Goal: Task Accomplishment & Management: Use online tool/utility

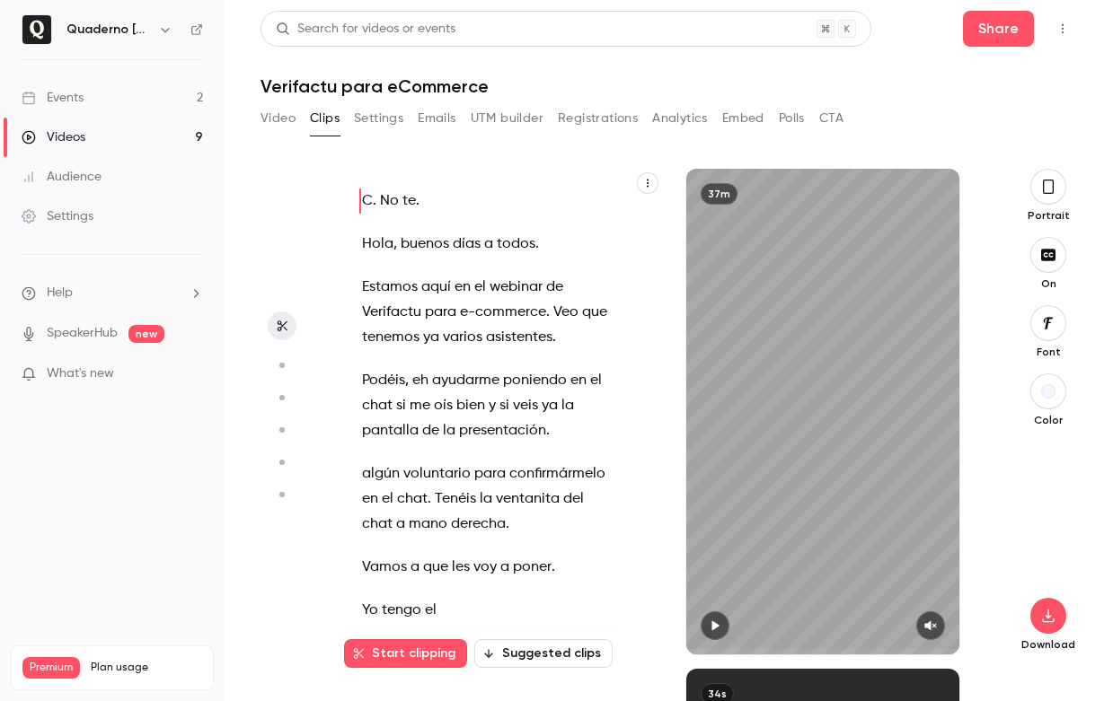
click at [161, 35] on icon "button" at bounding box center [165, 29] width 14 height 14
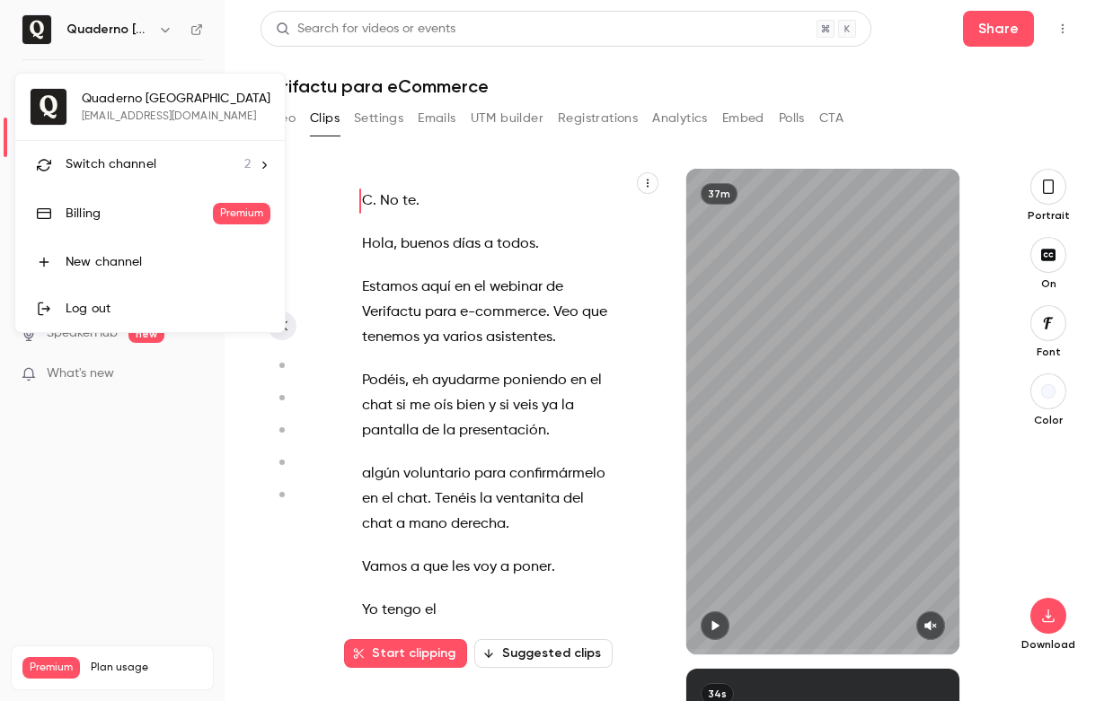
click at [164, 37] on div at bounding box center [556, 350] width 1113 height 701
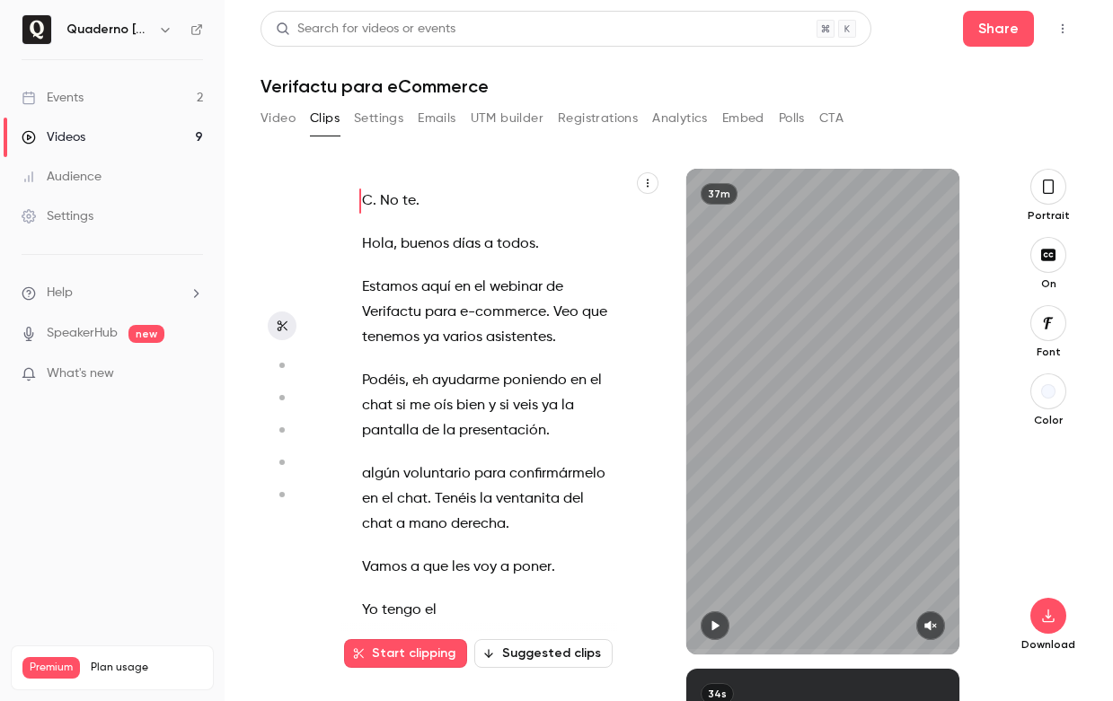
click at [106, 100] on link "Events 2" at bounding box center [112, 98] width 225 height 40
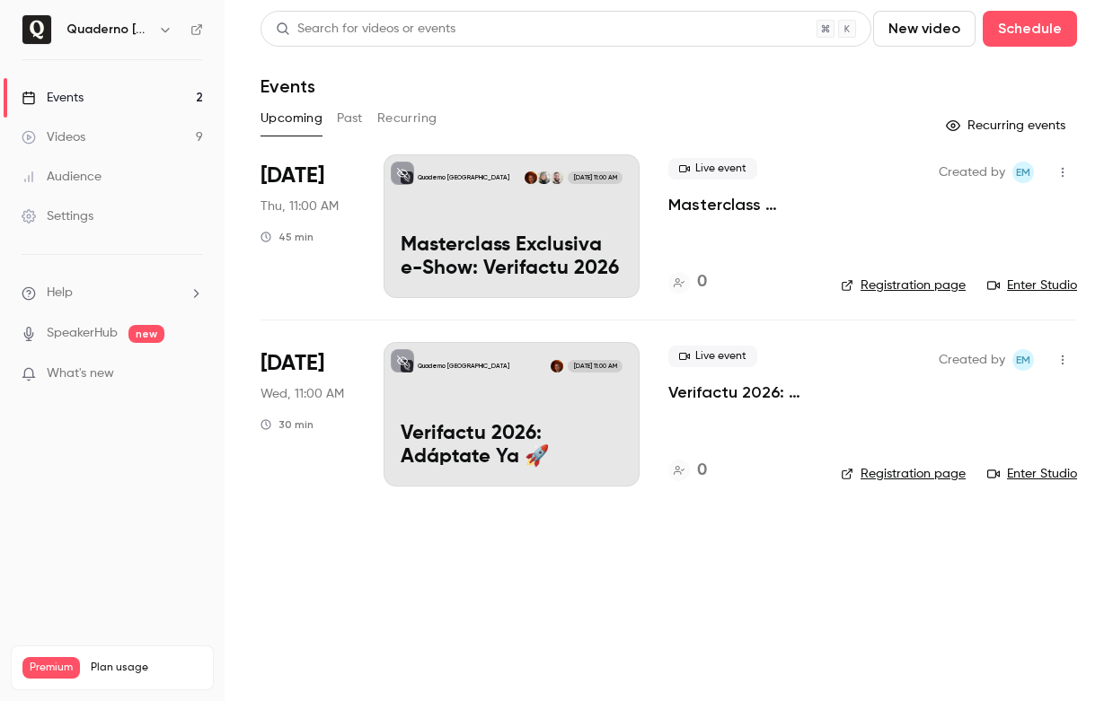
click at [498, 227] on div "Quaderno [GEOGRAPHIC_DATA] [DATE] 11:00 AM Masterclass Exclusiva e-Show: Verifa…" at bounding box center [512, 226] width 256 height 144
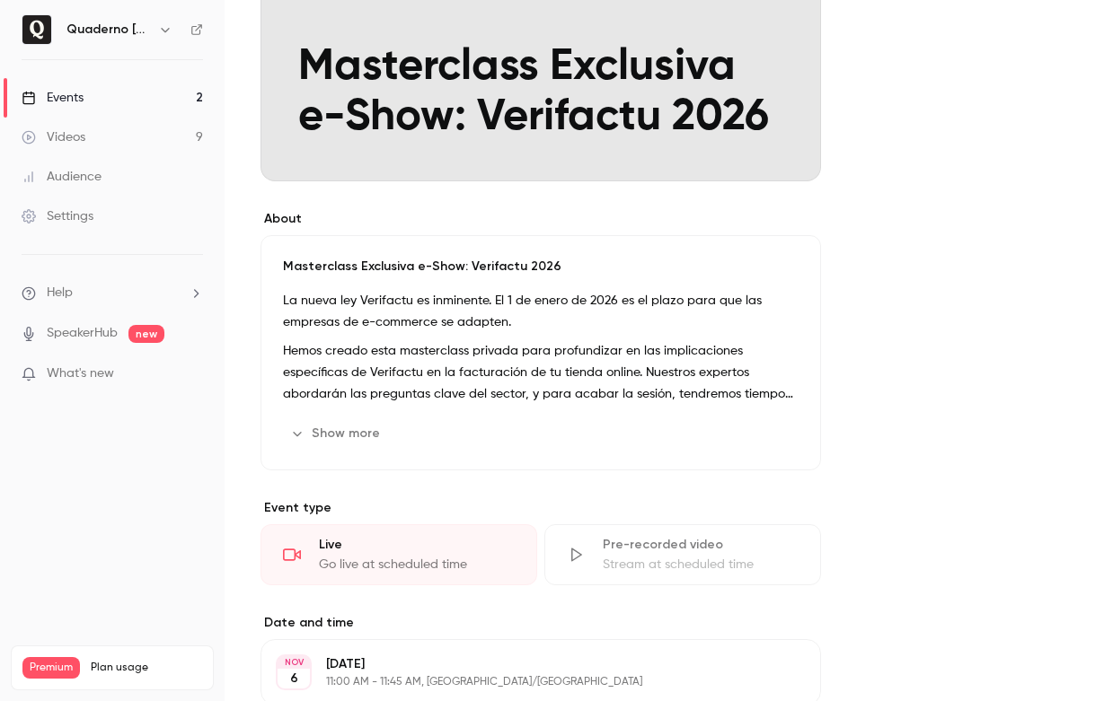
scroll to position [332, 0]
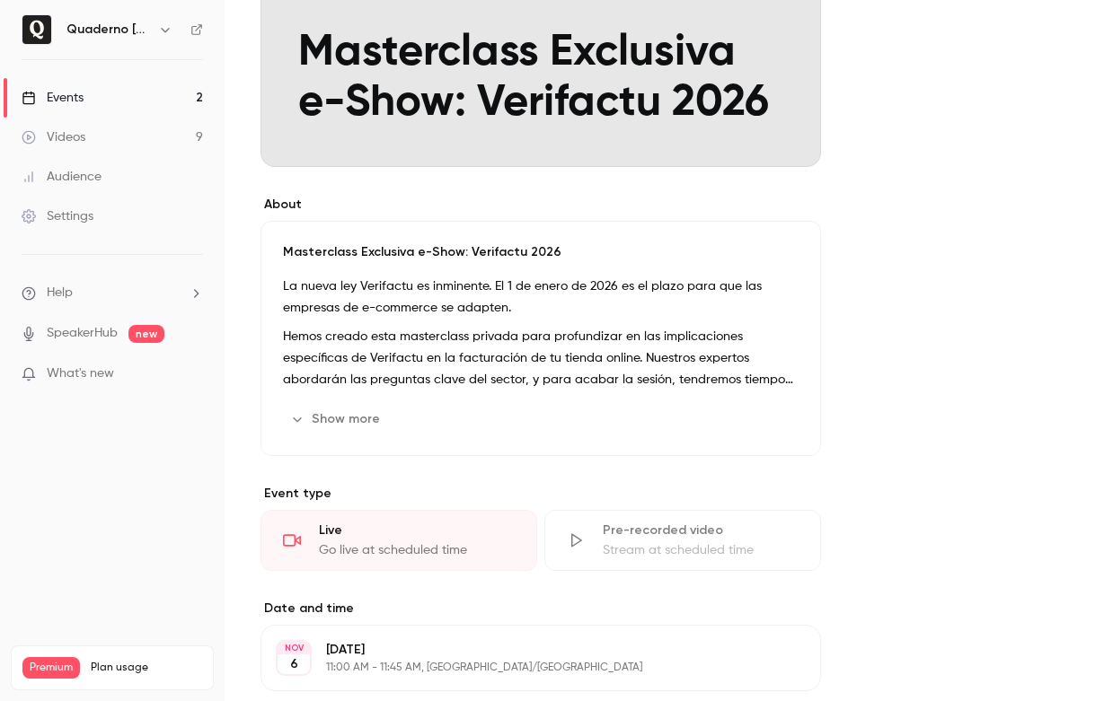
click at [329, 429] on button "Show more" at bounding box center [337, 419] width 108 height 29
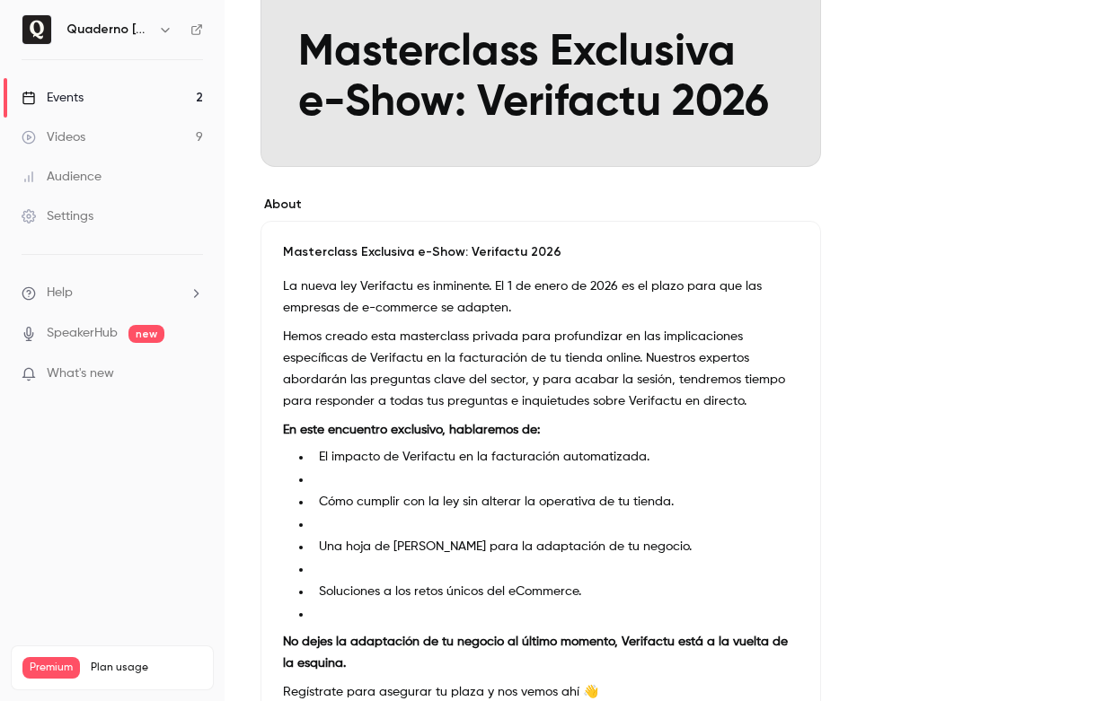
drag, startPoint x: 271, startPoint y: 248, endPoint x: 313, endPoint y: 267, distance: 45.4
click at [313, 267] on div "Masterclass Exclusiva e-Show: Verifactu 2026 La nueva ley Verifactu es inminent…" at bounding box center [540, 498] width 560 height 555
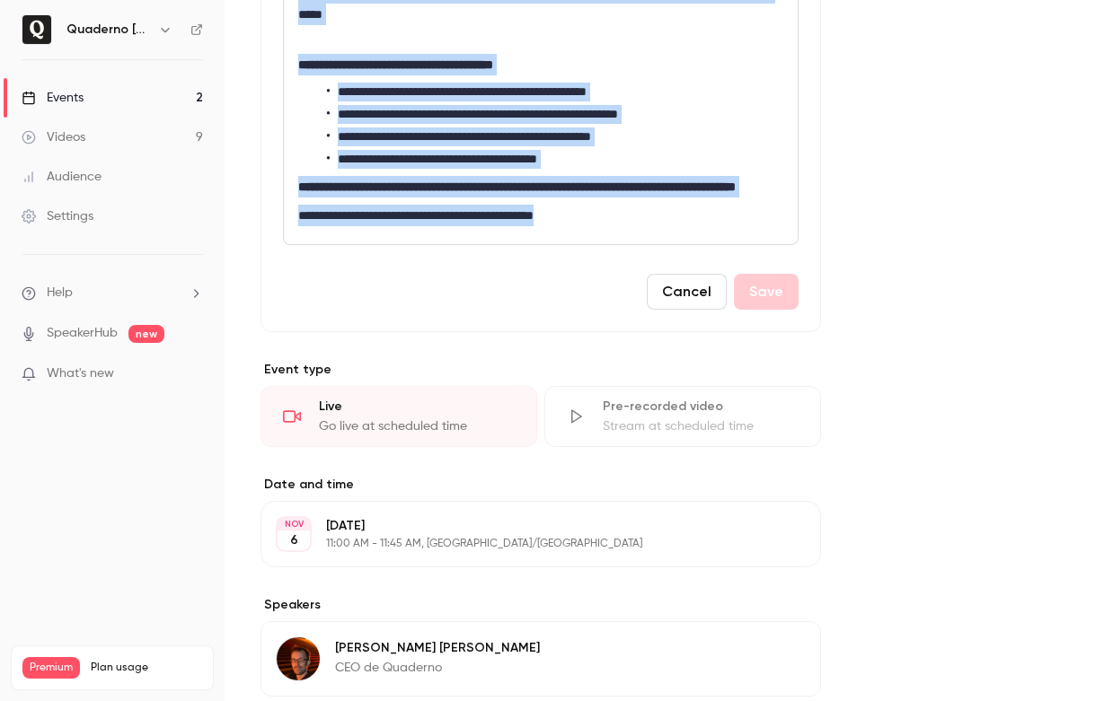
scroll to position [952, 0]
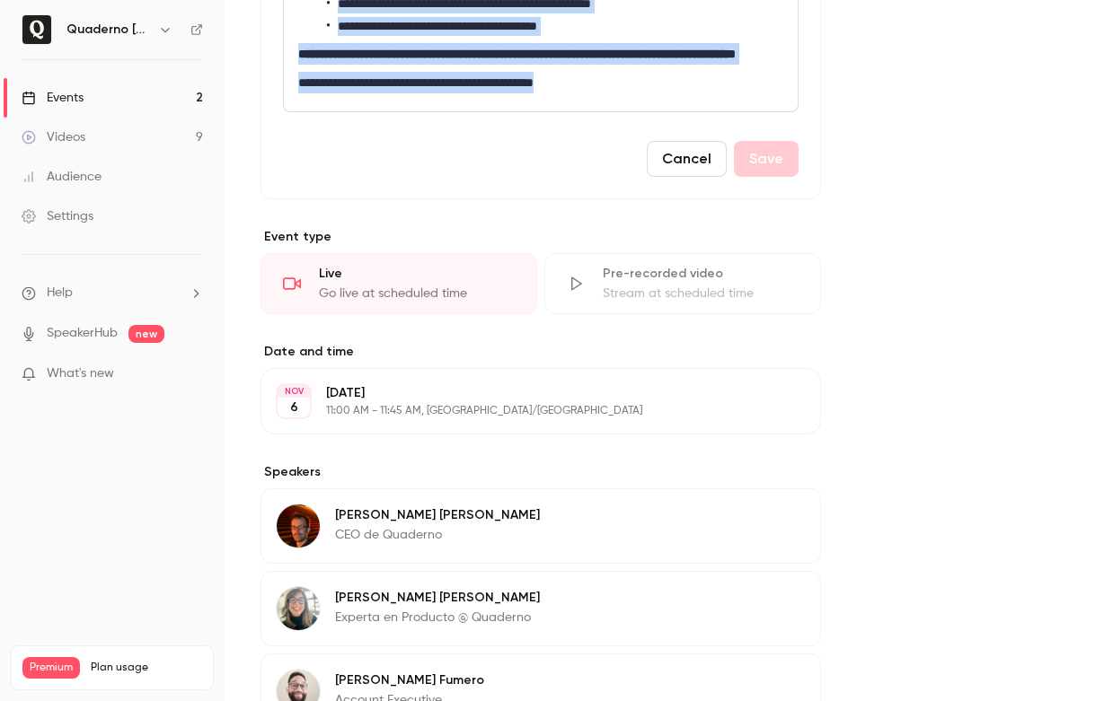
drag, startPoint x: 295, startPoint y: 384, endPoint x: 617, endPoint y: 106, distance: 425.4
copy div "**********"
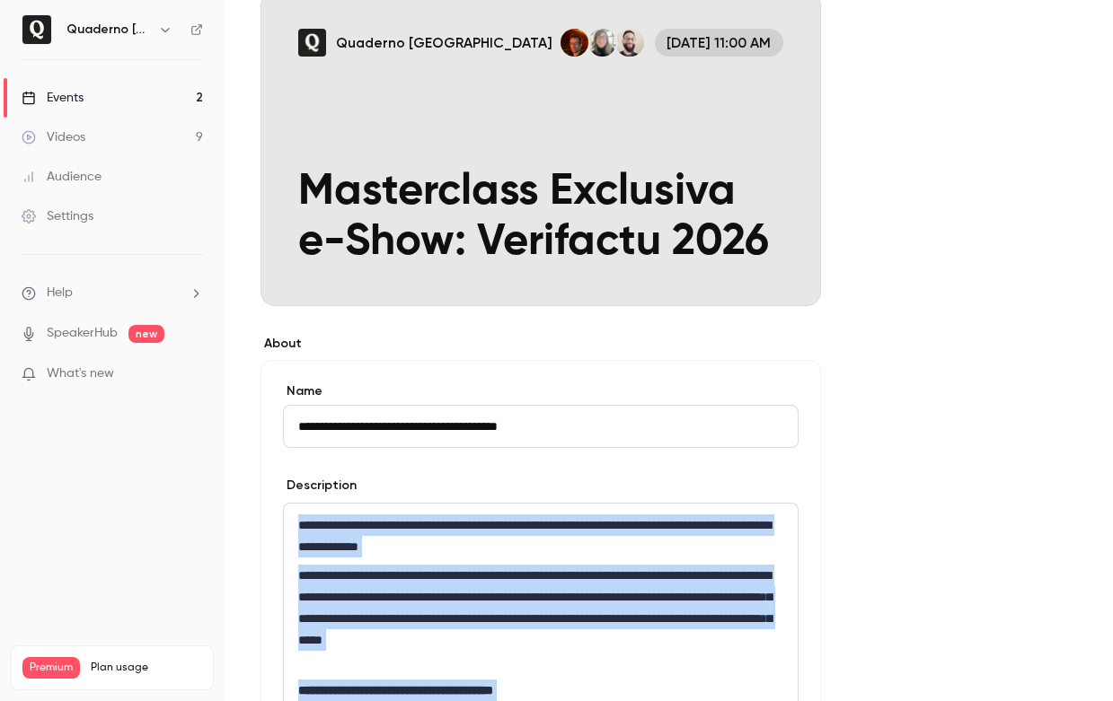
scroll to position [0, 0]
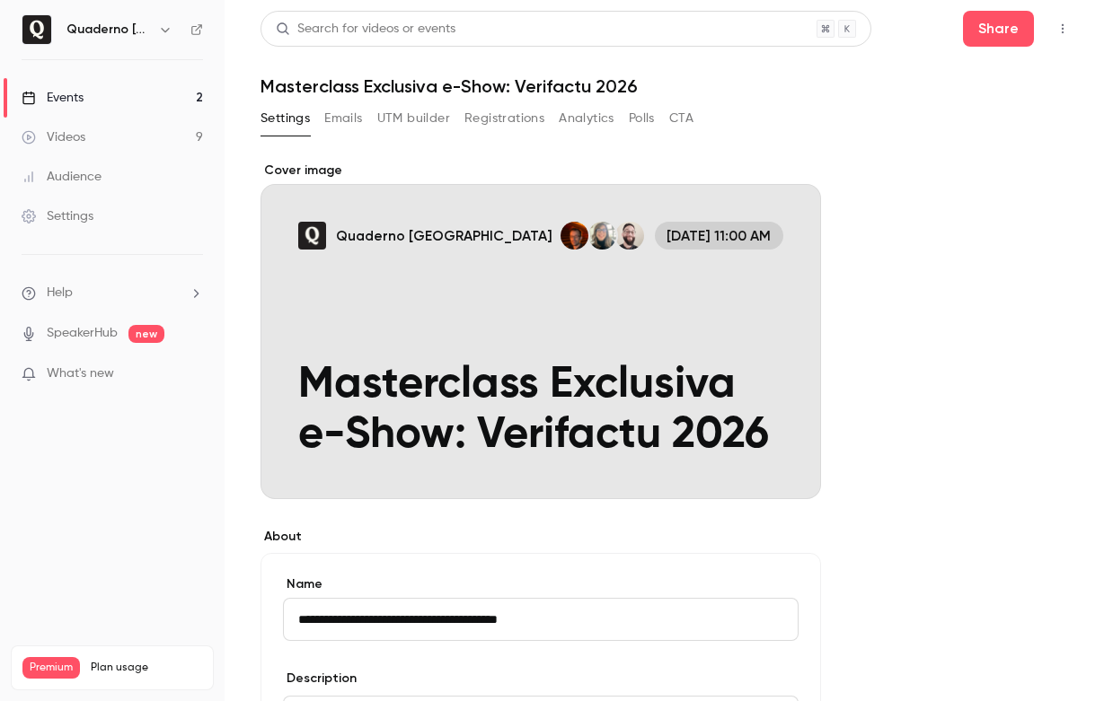
click at [600, 84] on h1 "Masterclass Exclusiva e-Show: Verifactu 2026" at bounding box center [668, 86] width 816 height 22
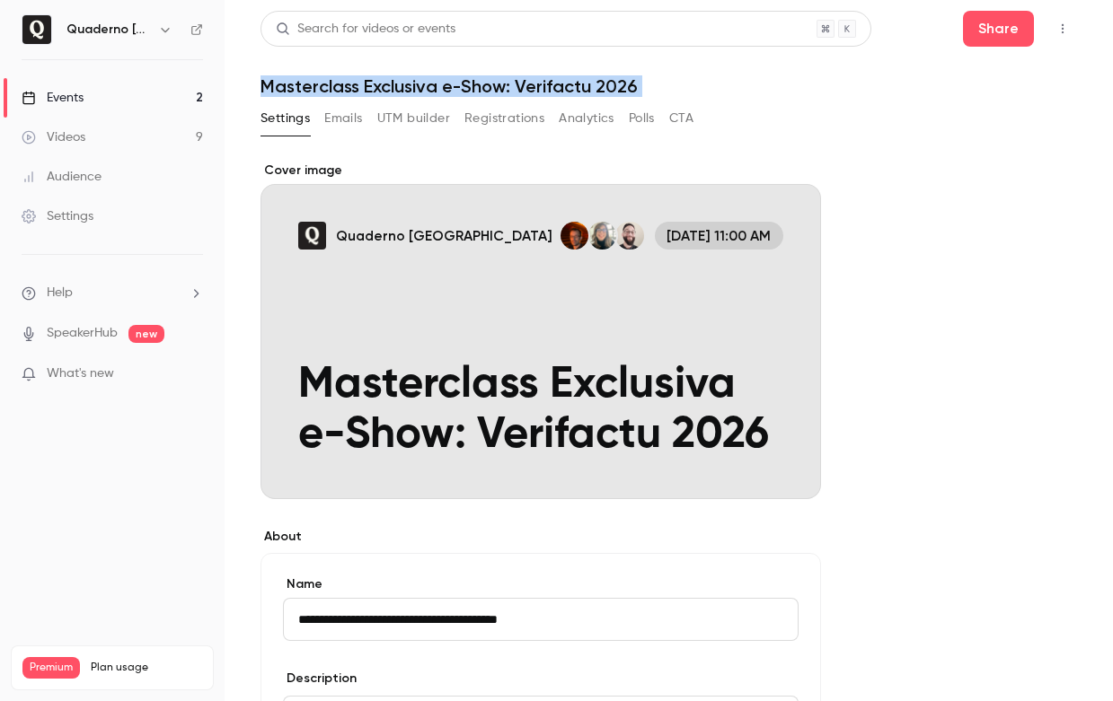
click at [600, 84] on h1 "Masterclass Exclusiva e-Show: Verifactu 2026" at bounding box center [668, 86] width 816 height 22
copy div "Masterclass Exclusiva e-Show: Verifactu 2026 Settings Emails UTM builder Regist…"
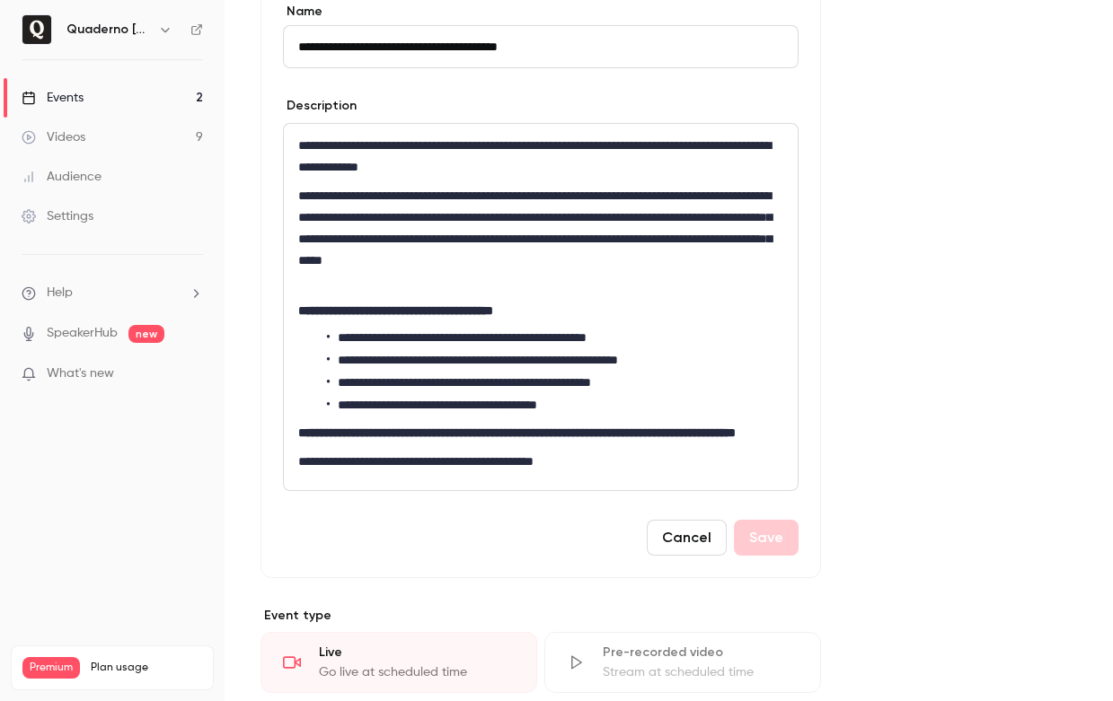
scroll to position [578, 0]
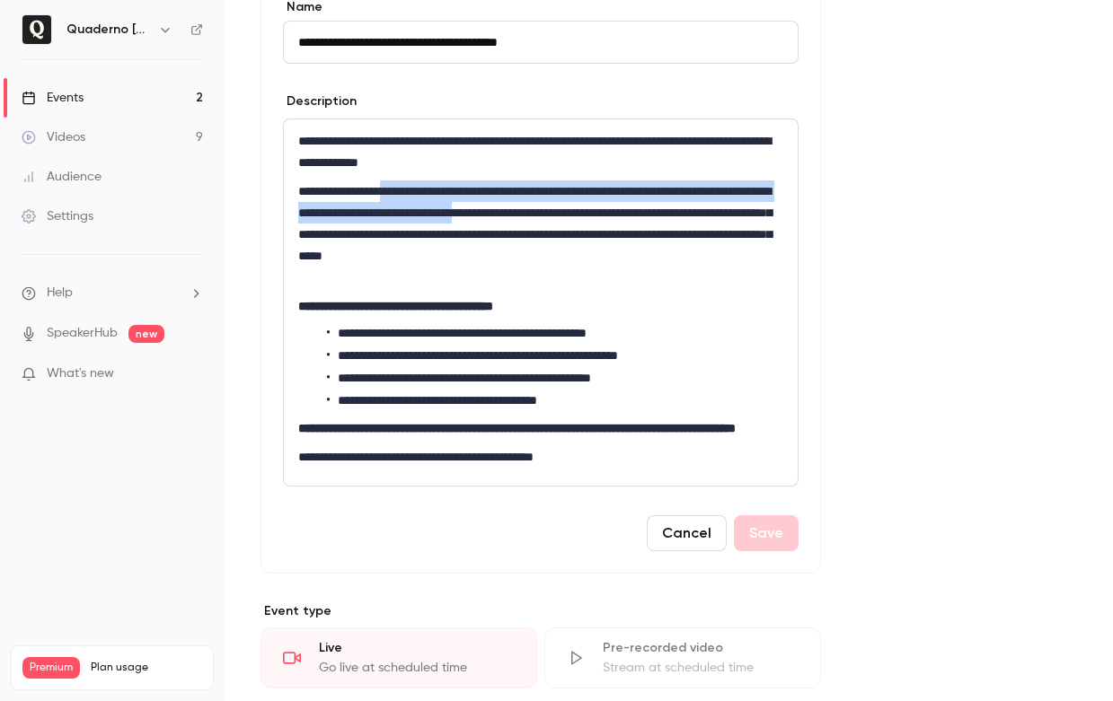
drag, startPoint x: 415, startPoint y: 189, endPoint x: 650, endPoint y: 220, distance: 237.4
click at [650, 220] on p "**********" at bounding box center [540, 235] width 485 height 108
copy p "**********"
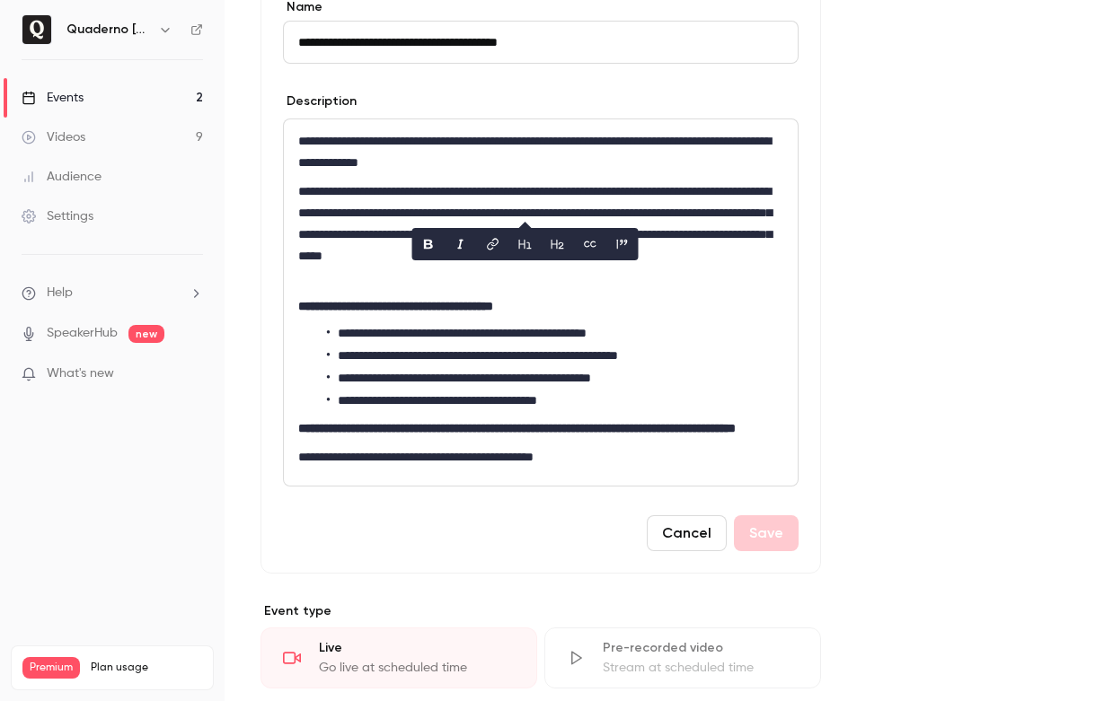
click at [507, 101] on div "Description" at bounding box center [541, 104] width 516 height 22
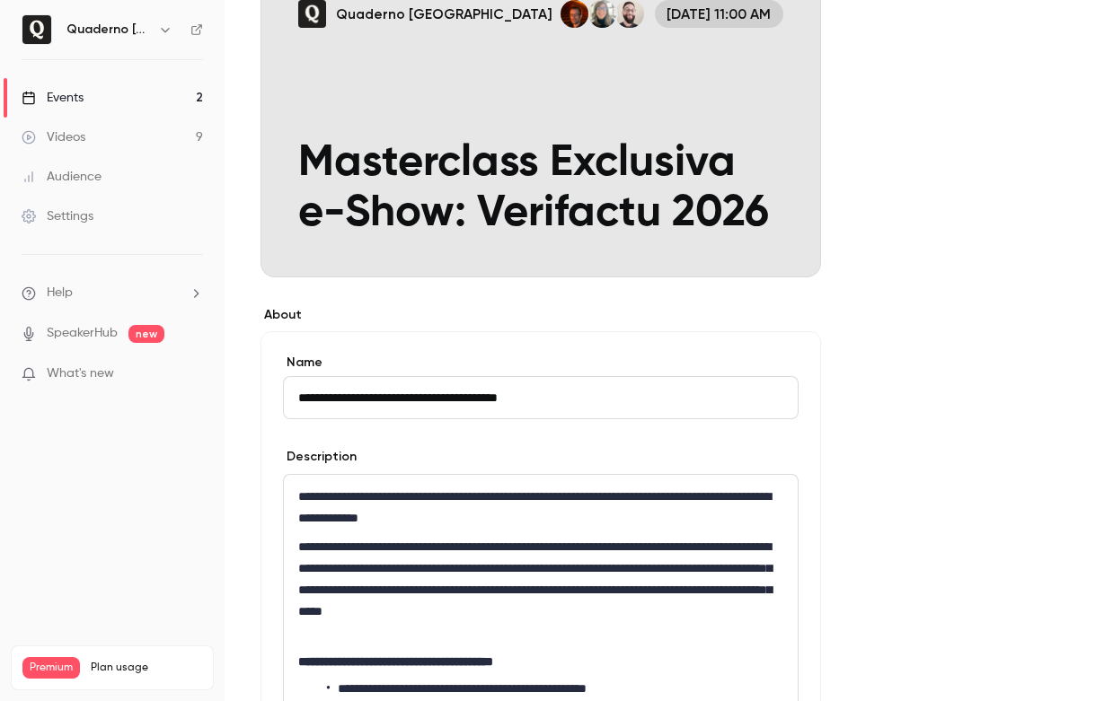
scroll to position [0, 0]
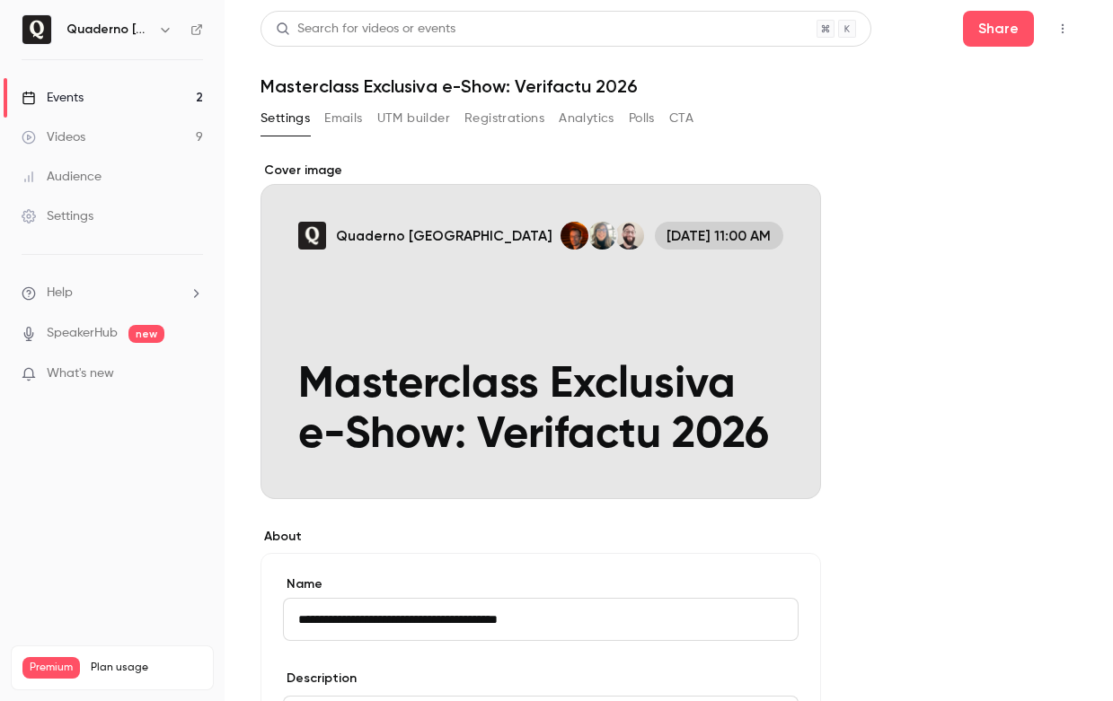
click at [415, 130] on button "UTM builder" at bounding box center [413, 118] width 73 height 29
